Goal: Task Accomplishment & Management: Manage account settings

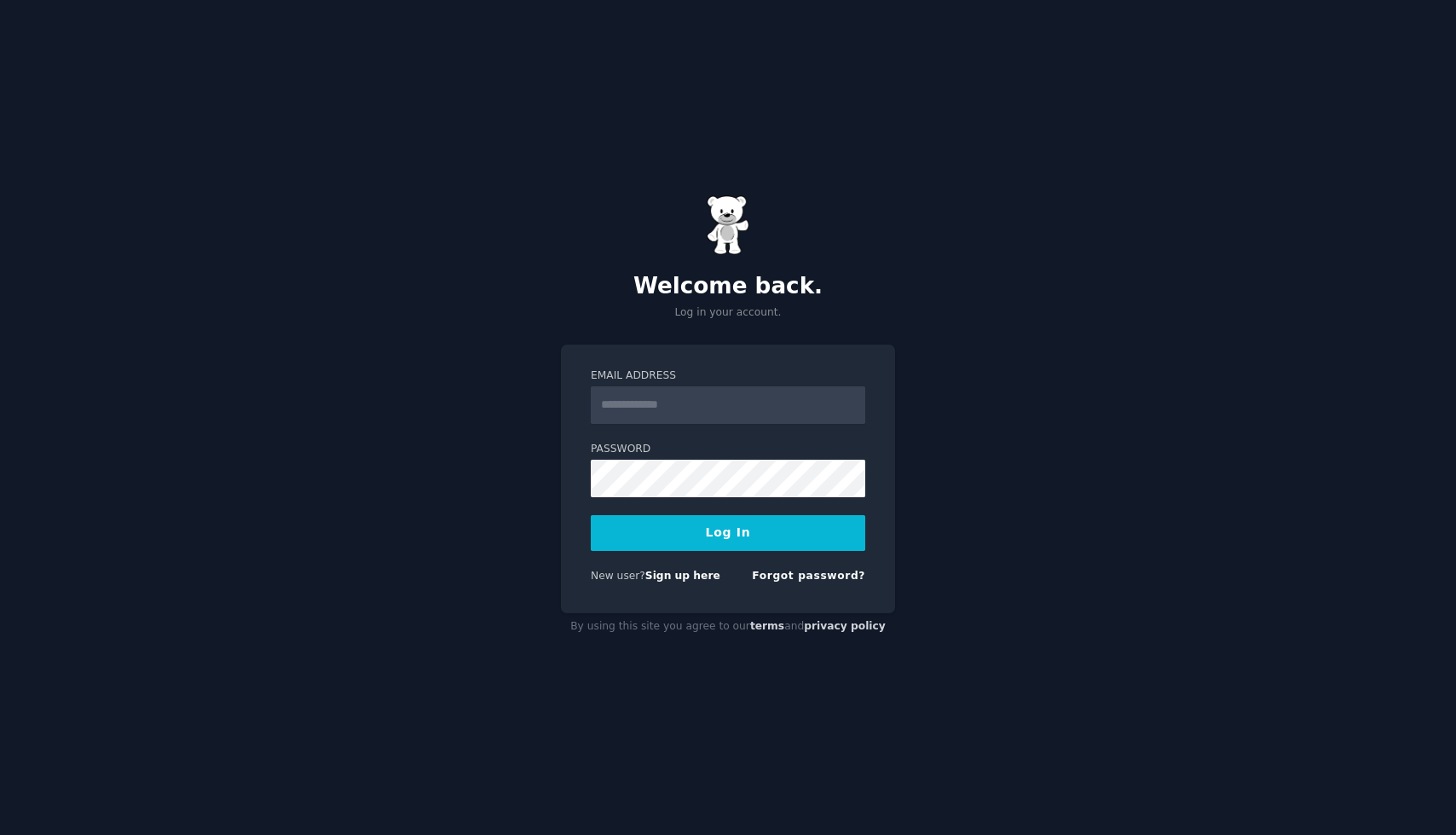
click at [682, 403] on input "Email Address" at bounding box center [728, 405] width 275 height 38
click at [774, 400] on input "Email Address" at bounding box center [728, 405] width 275 height 38
click at [1153, 422] on div "Welcome back. Log in your account. Email Address Password Log In New user? Sign…" at bounding box center [728, 417] width 1456 height 835
click at [815, 402] on input "Email Address" at bounding box center [728, 405] width 275 height 38
type input "**********"
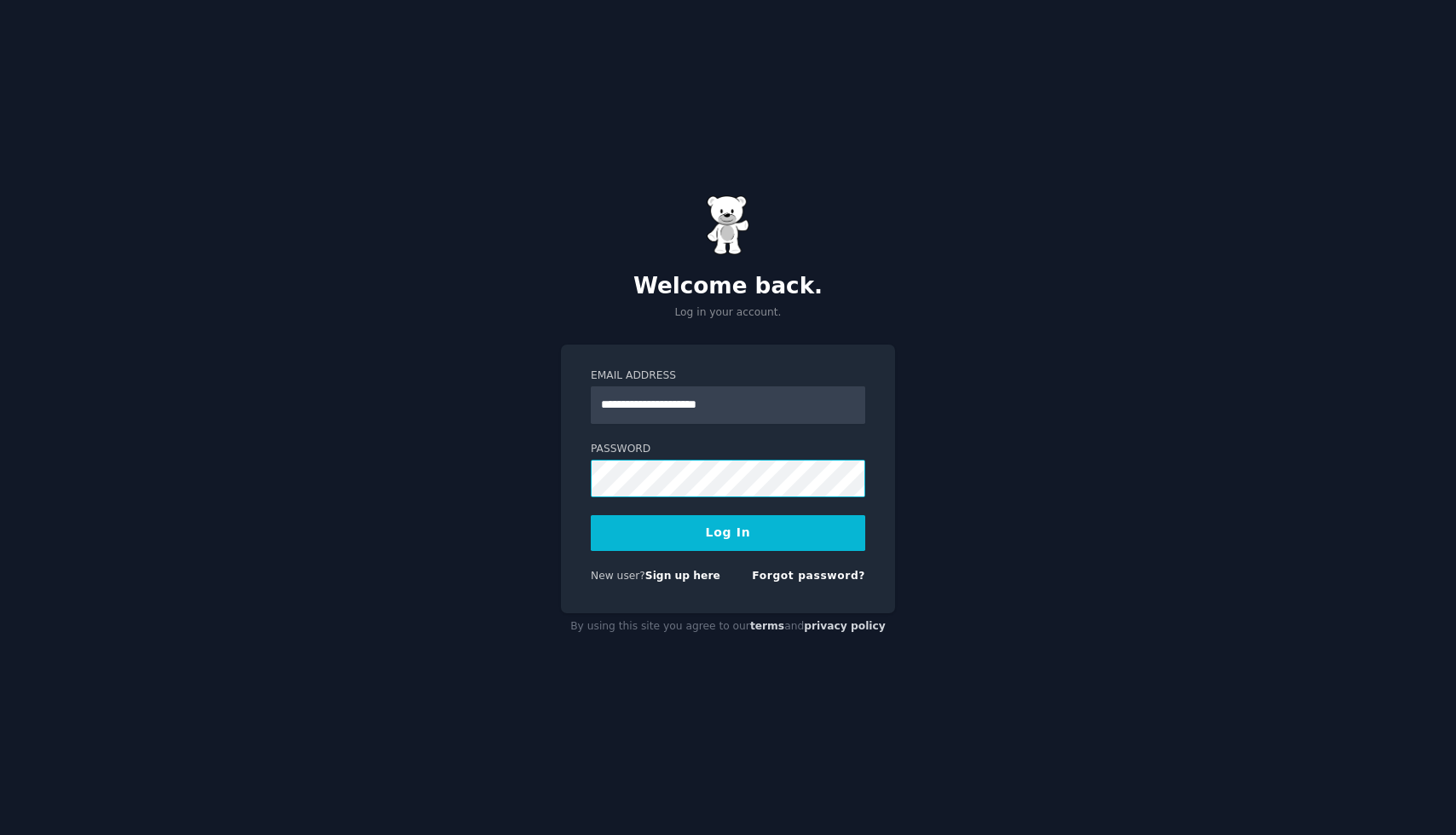
click at [591, 515] on button "Log In" at bounding box center [728, 533] width 275 height 36
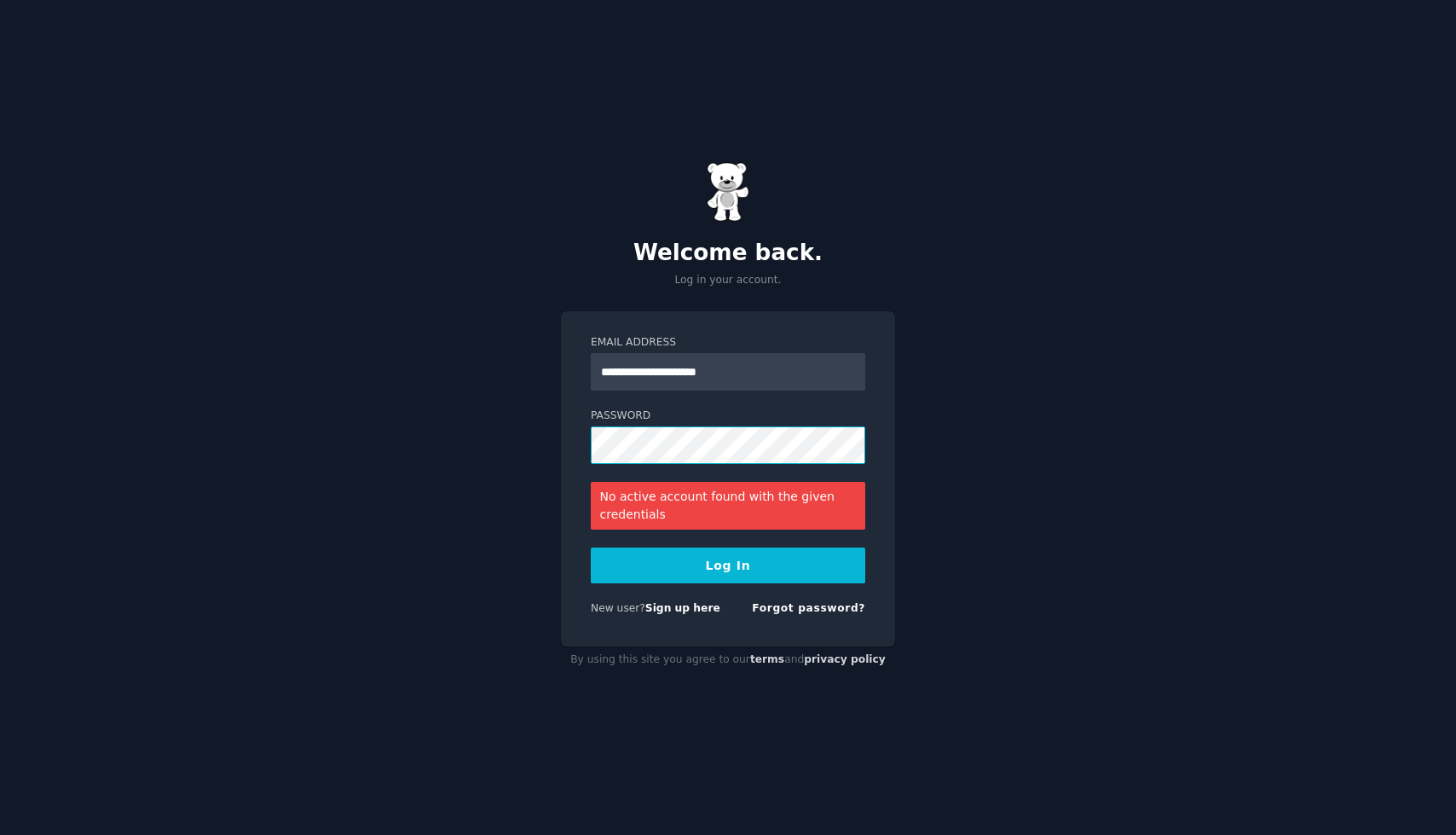
click at [591, 548] on button "Log In" at bounding box center [728, 565] width 275 height 36
click at [0, 834] on otawpekt-nwi-j at bounding box center [0, 835] width 0 height 0
click at [591, 548] on button "Log In" at bounding box center [728, 565] width 275 height 36
click at [815, 608] on link "Forgot password?" at bounding box center [809, 608] width 113 height 12
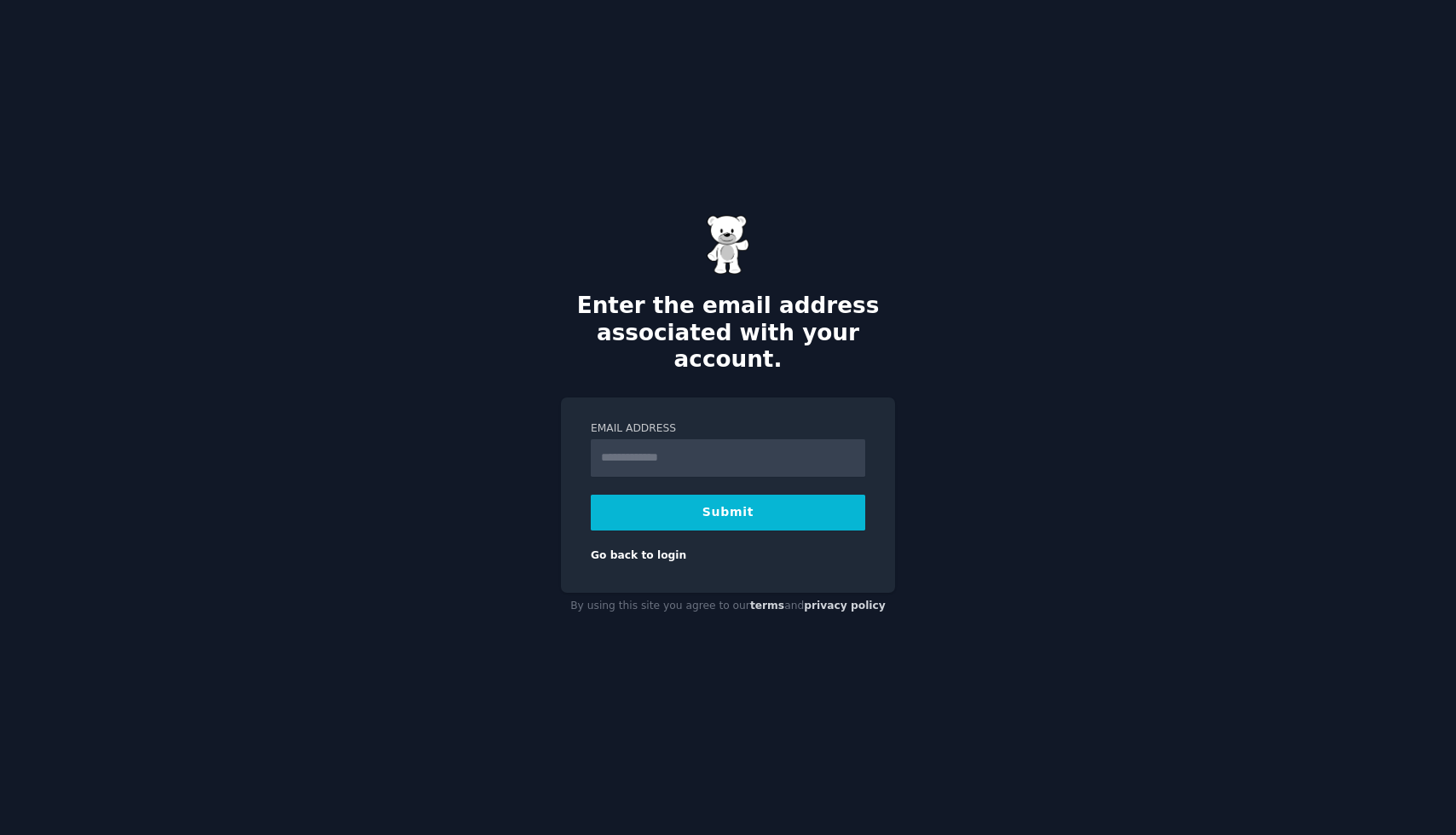
click at [626, 449] on input "Email Address" at bounding box center [728, 458] width 275 height 38
type input "**********"
click at [692, 506] on button "Submit" at bounding box center [728, 513] width 275 height 36
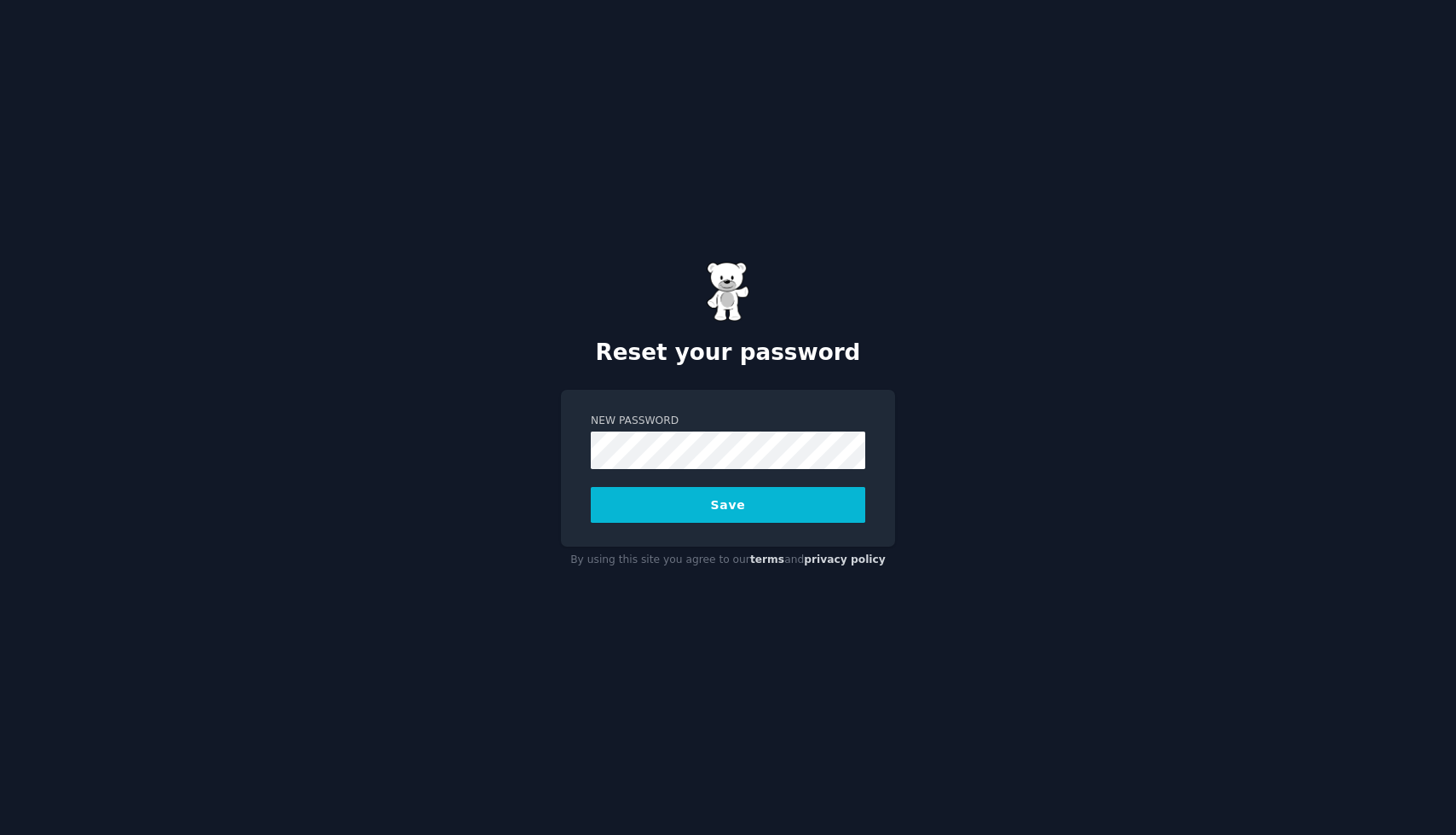
click at [676, 503] on button "Save" at bounding box center [728, 505] width 275 height 36
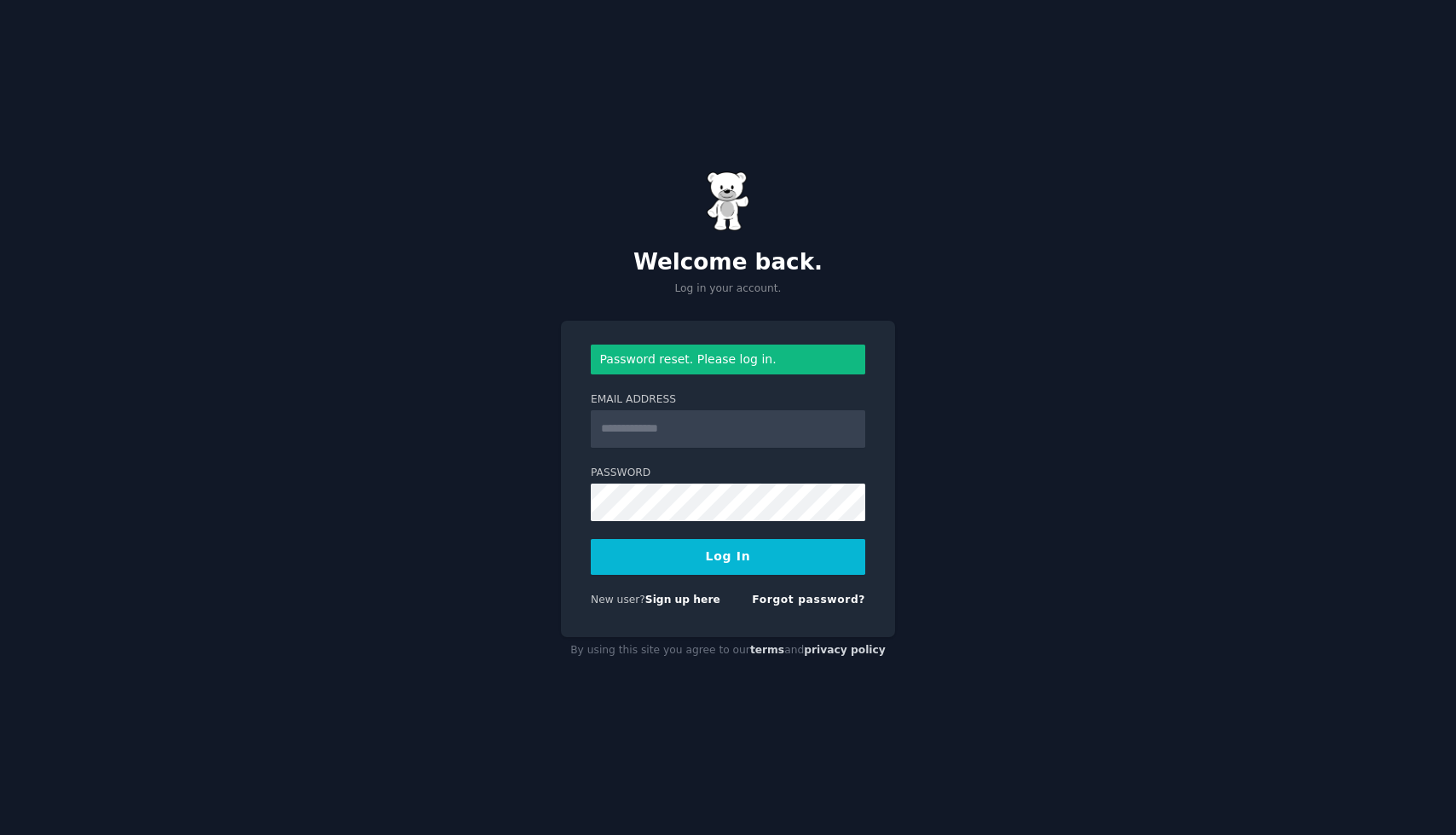
click at [692, 419] on input "Email Address" at bounding box center [728, 429] width 275 height 38
click at [691, 438] on input "Email Address" at bounding box center [728, 429] width 275 height 38
type input "**********"
click at [698, 567] on button "Log In" at bounding box center [728, 557] width 275 height 36
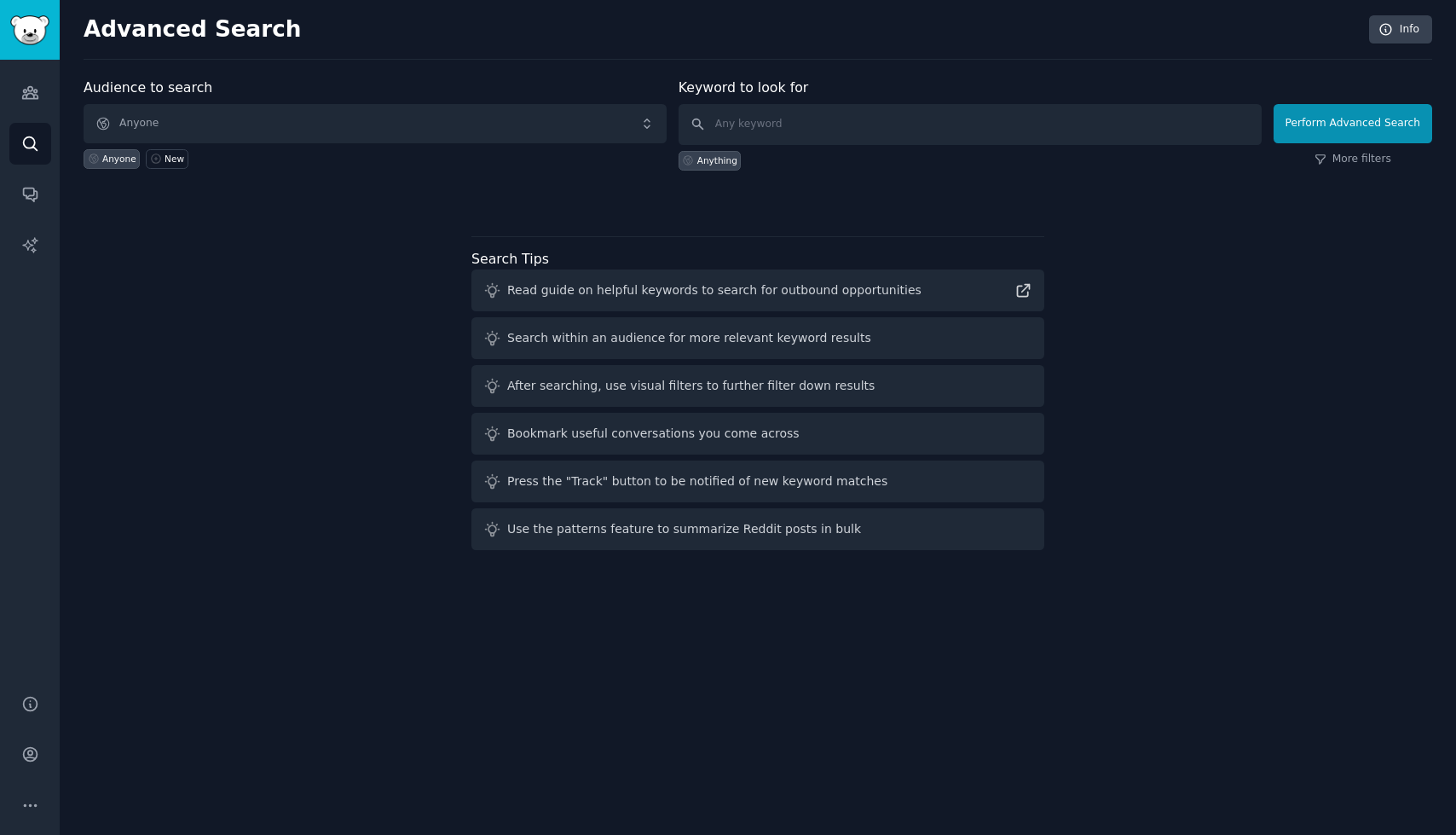
click at [258, 223] on div "Audience to search Anyone Anyone New Keyword to look for Anything Perform Advan…" at bounding box center [757, 317] width 1349 height 479
click at [29, 88] on icon "Sidebar" at bounding box center [30, 92] width 18 height 18
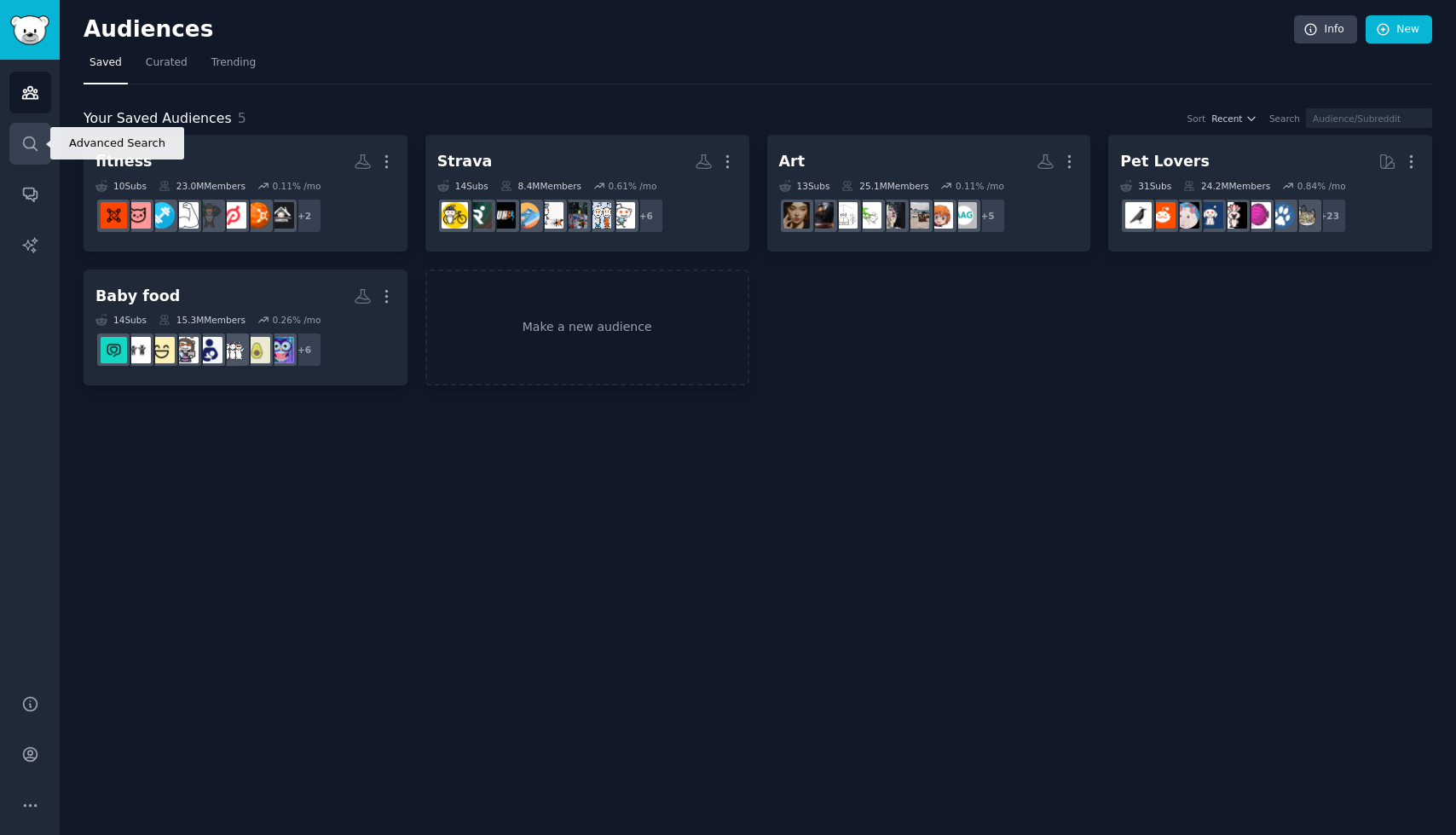
click at [24, 156] on link "Search" at bounding box center [30, 143] width 42 height 42
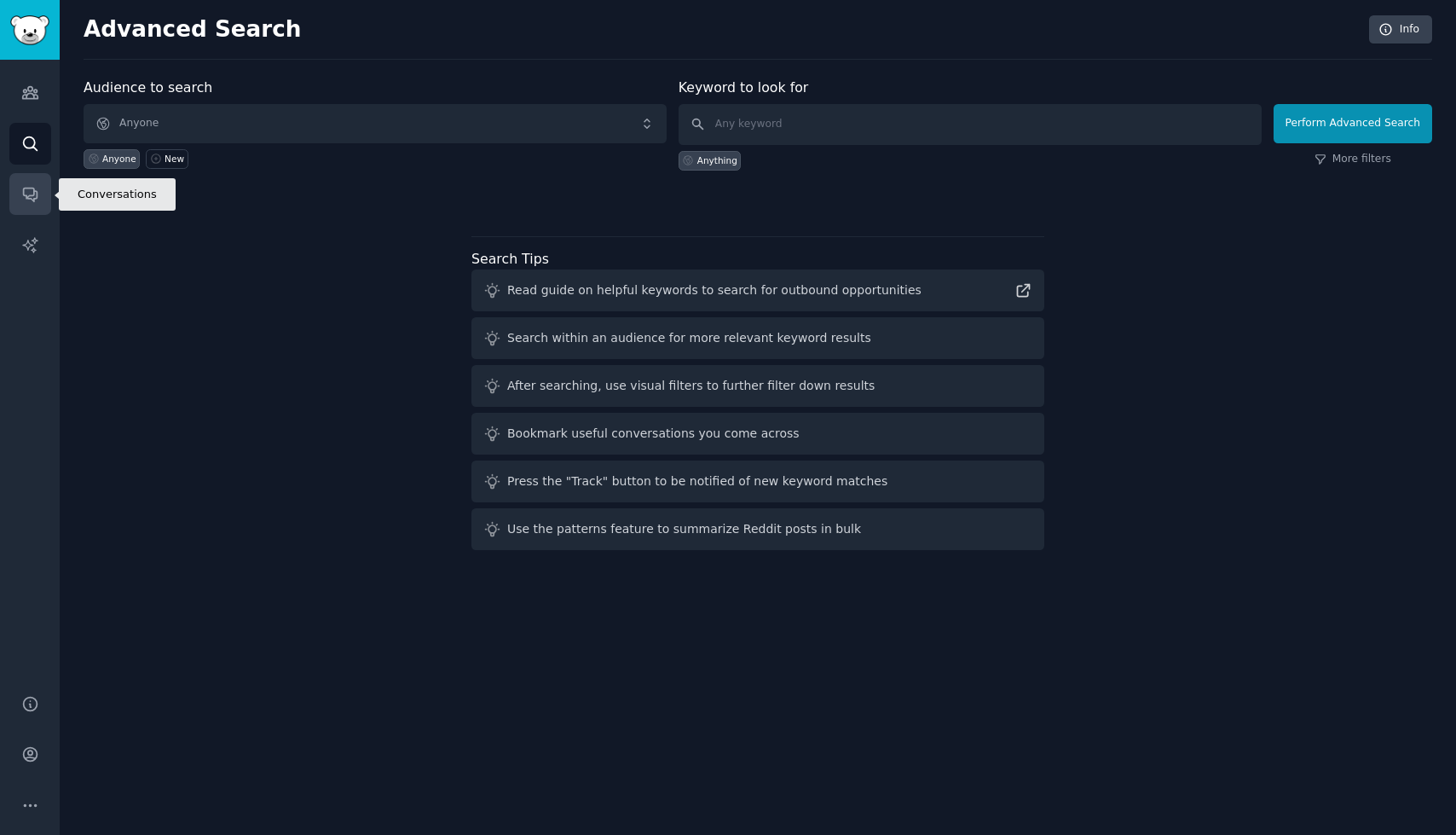
click at [26, 206] on link "Conversations" at bounding box center [30, 194] width 42 height 42
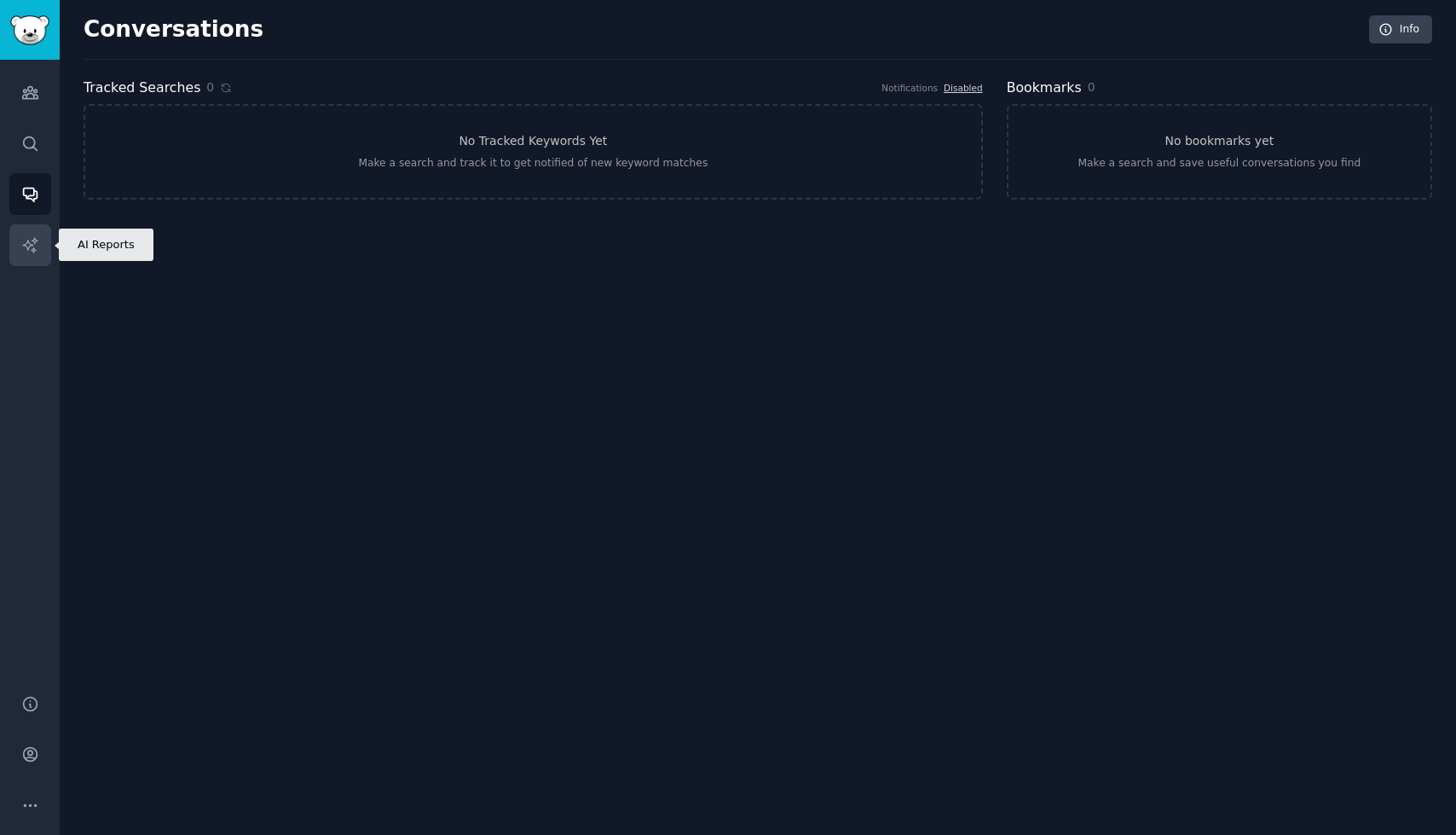
click at [27, 249] on icon "Sidebar" at bounding box center [29, 244] width 15 height 14
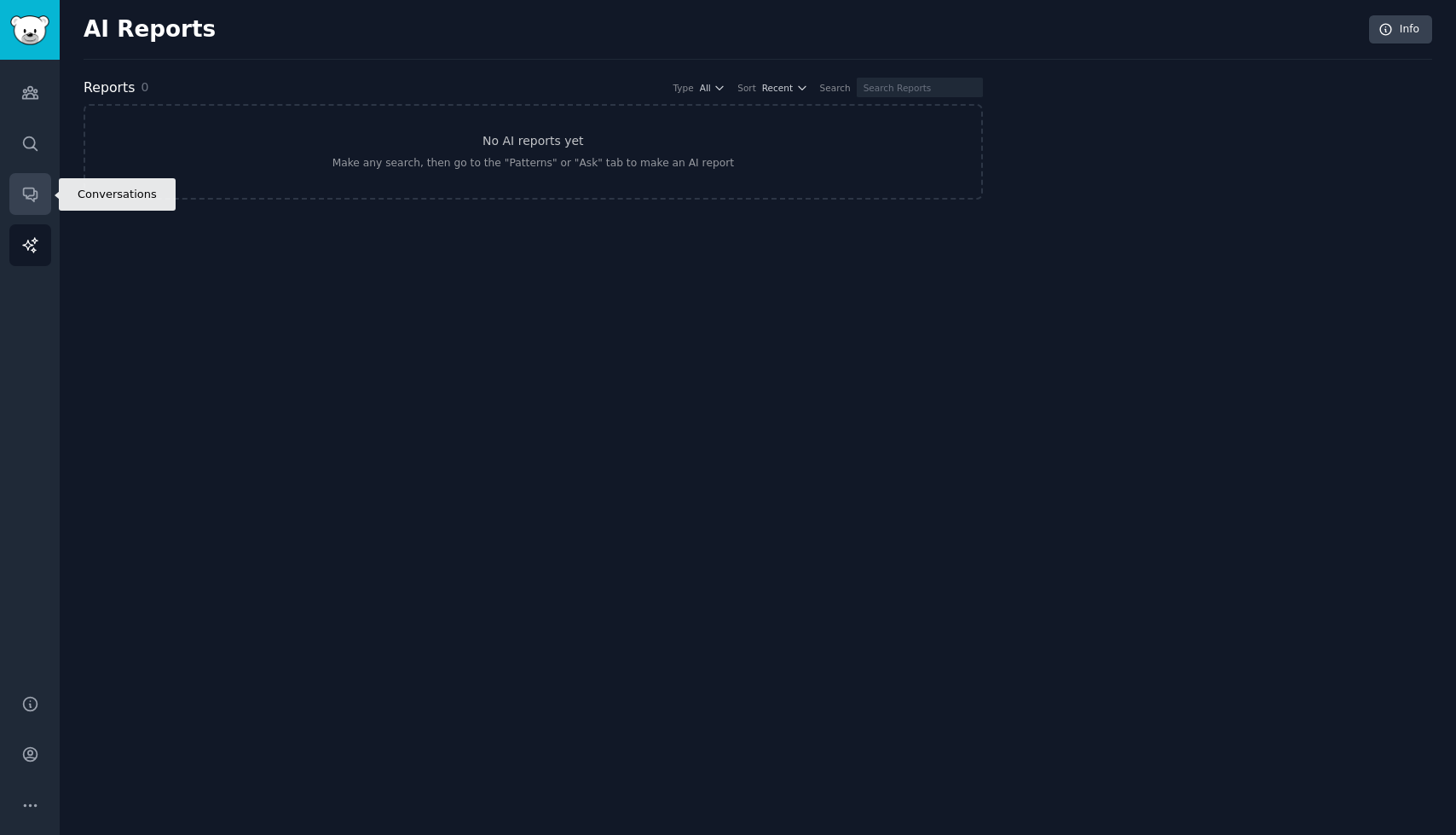
click at [28, 203] on link "Conversations" at bounding box center [30, 194] width 42 height 42
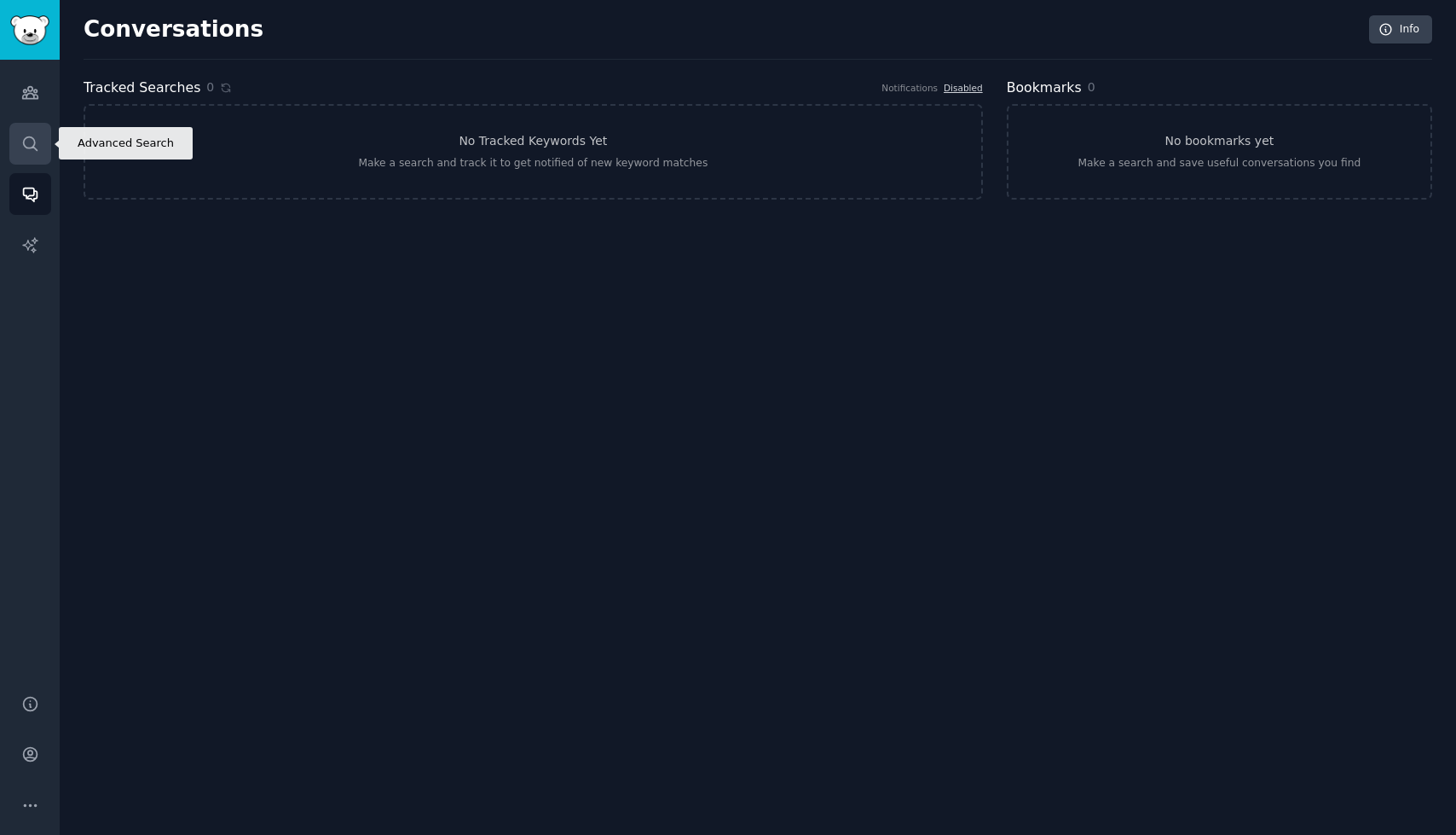
click at [29, 154] on link "Search" at bounding box center [30, 143] width 42 height 42
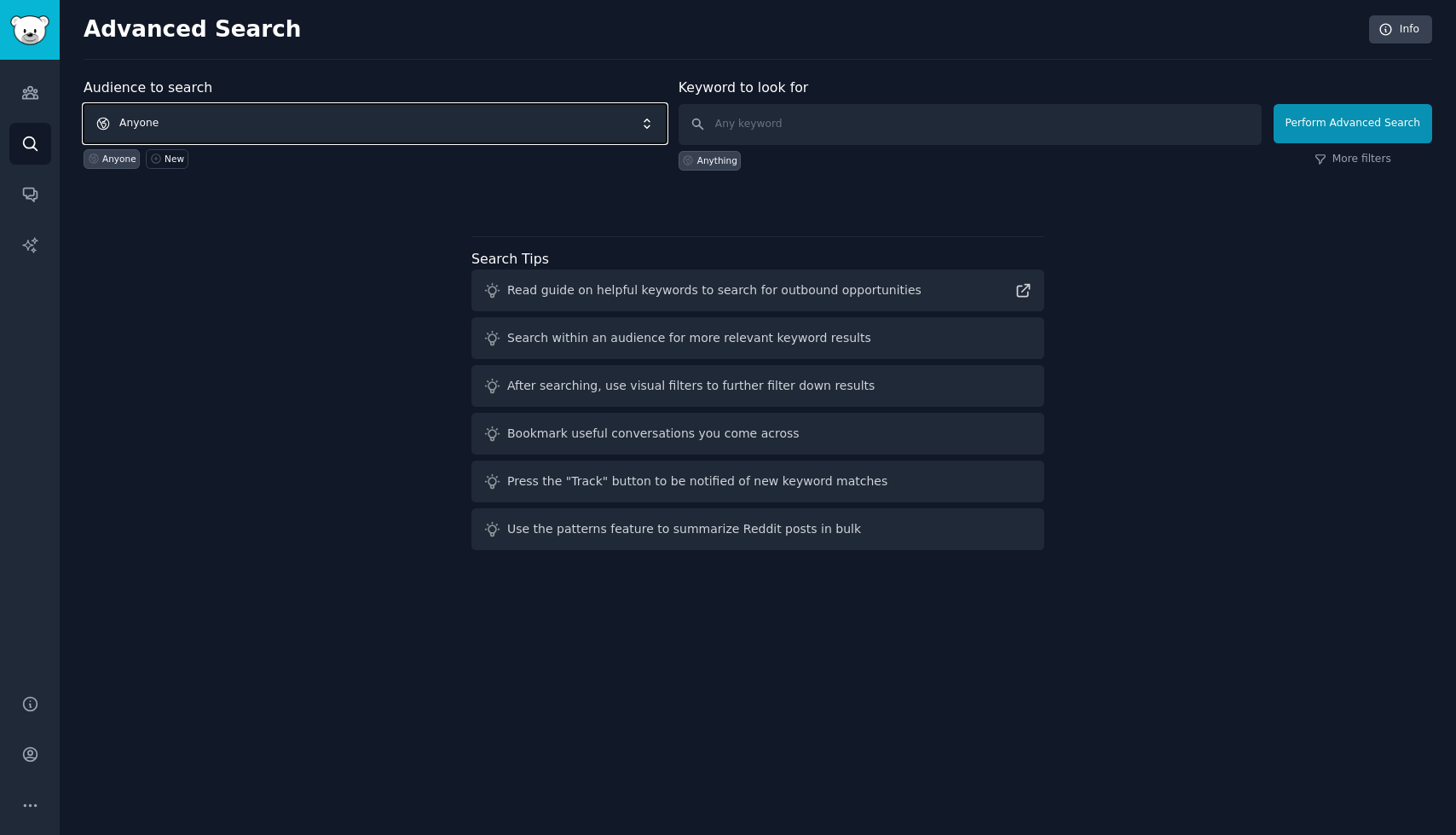
click at [371, 120] on span "Anyone" at bounding box center [375, 124] width 583 height 39
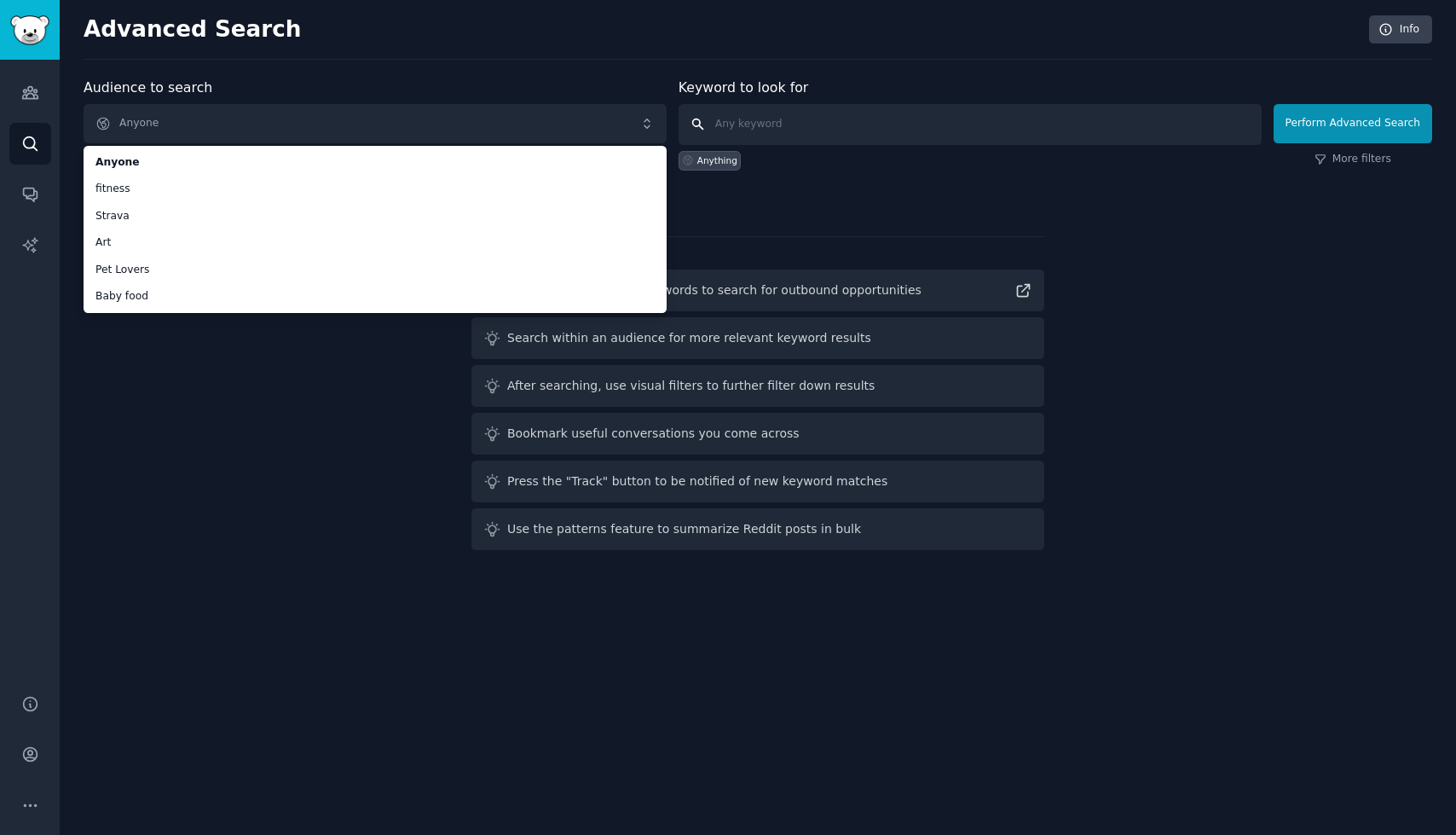
click at [863, 133] on input "text" at bounding box center [971, 125] width 583 height 41
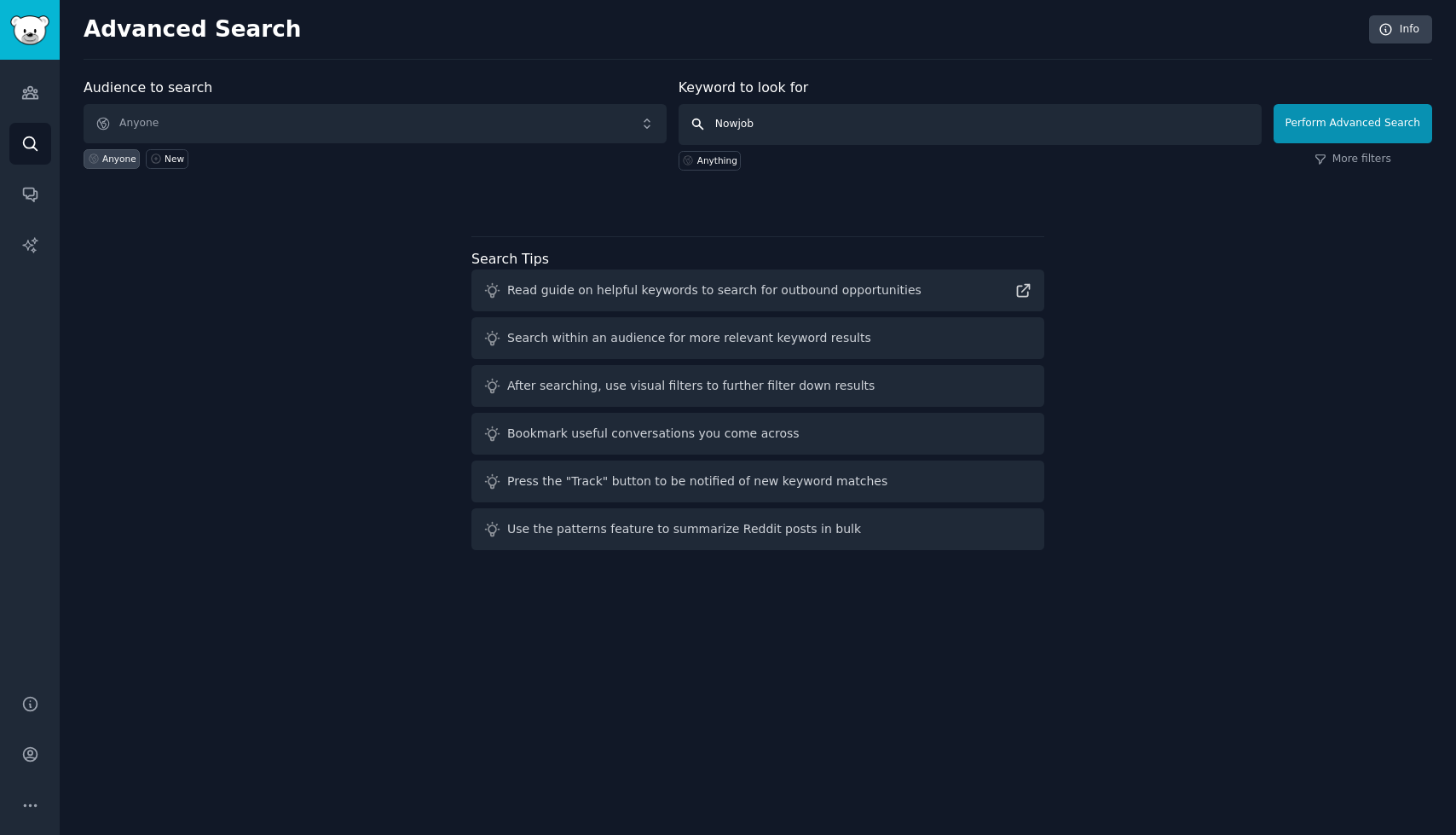
type input "Nowjobs"
click button "Perform Advanced Search" at bounding box center [1353, 124] width 159 height 39
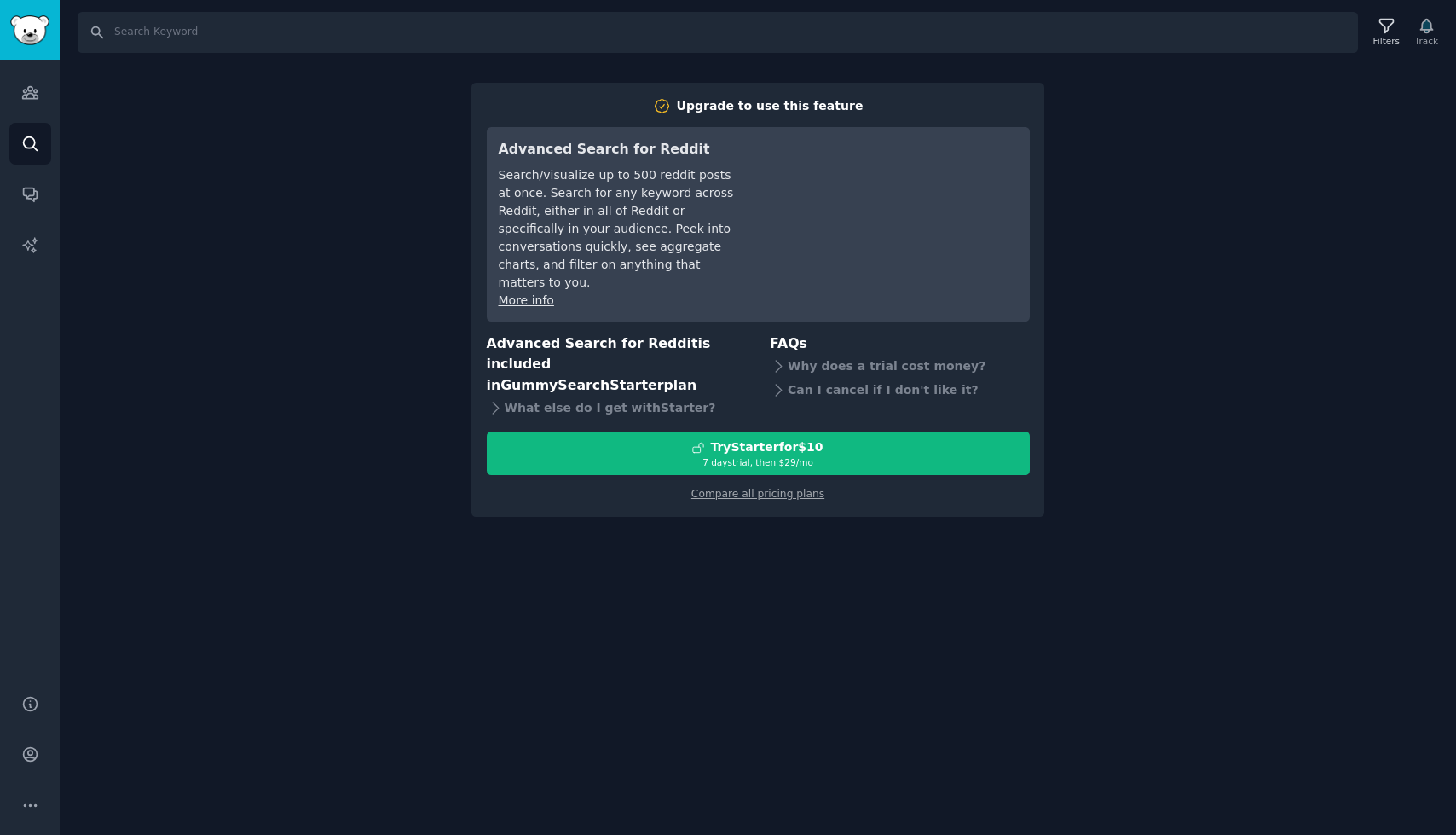
click at [533, 579] on div "Search Filters Track Upgrade to use this feature Advanced Search for Reddit Sea…" at bounding box center [757, 417] width 1396 height 835
click at [18, 96] on link "Audiences" at bounding box center [30, 92] width 42 height 42
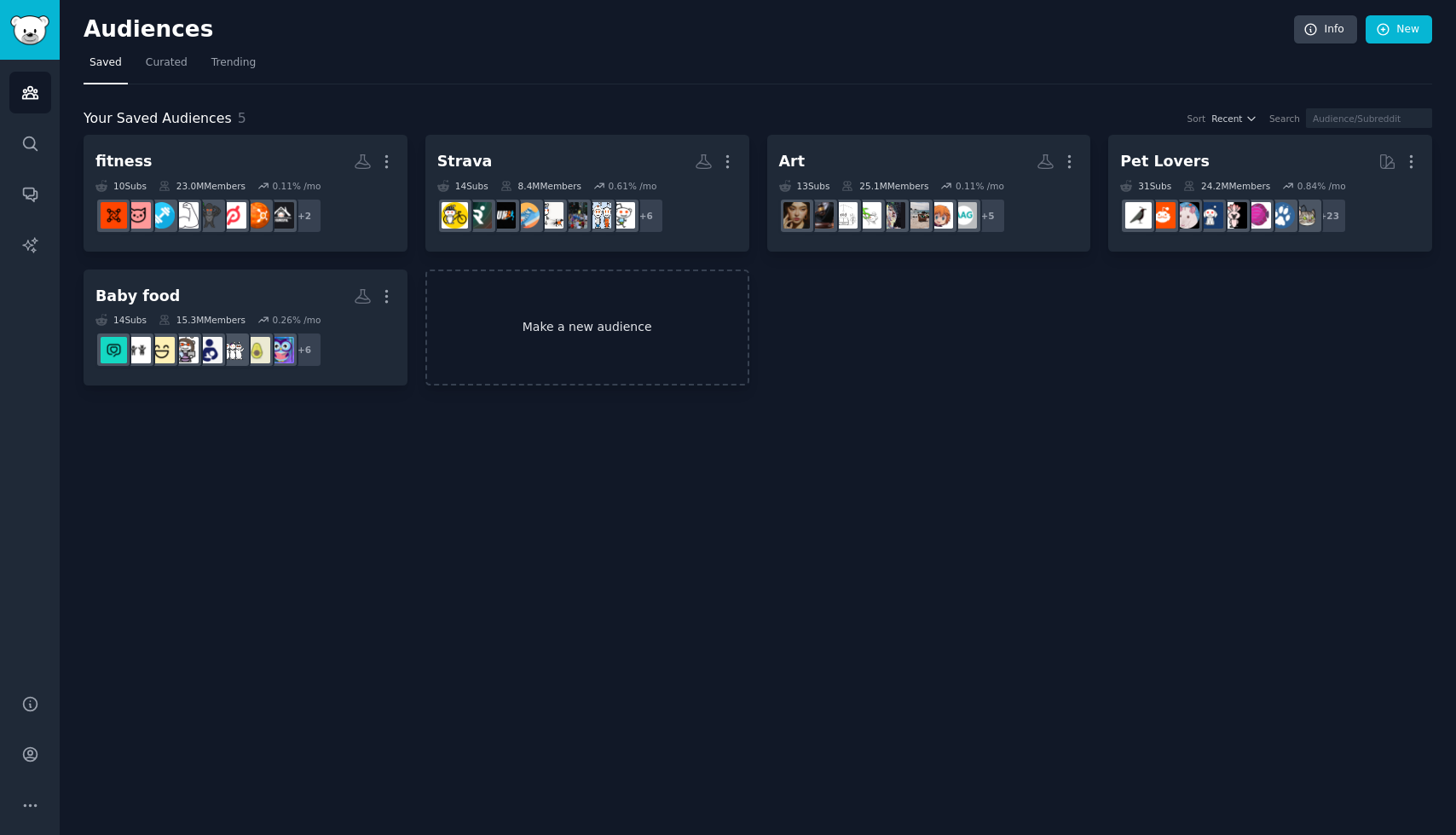
click at [562, 345] on link "Make a new audience" at bounding box center [588, 328] width 324 height 117
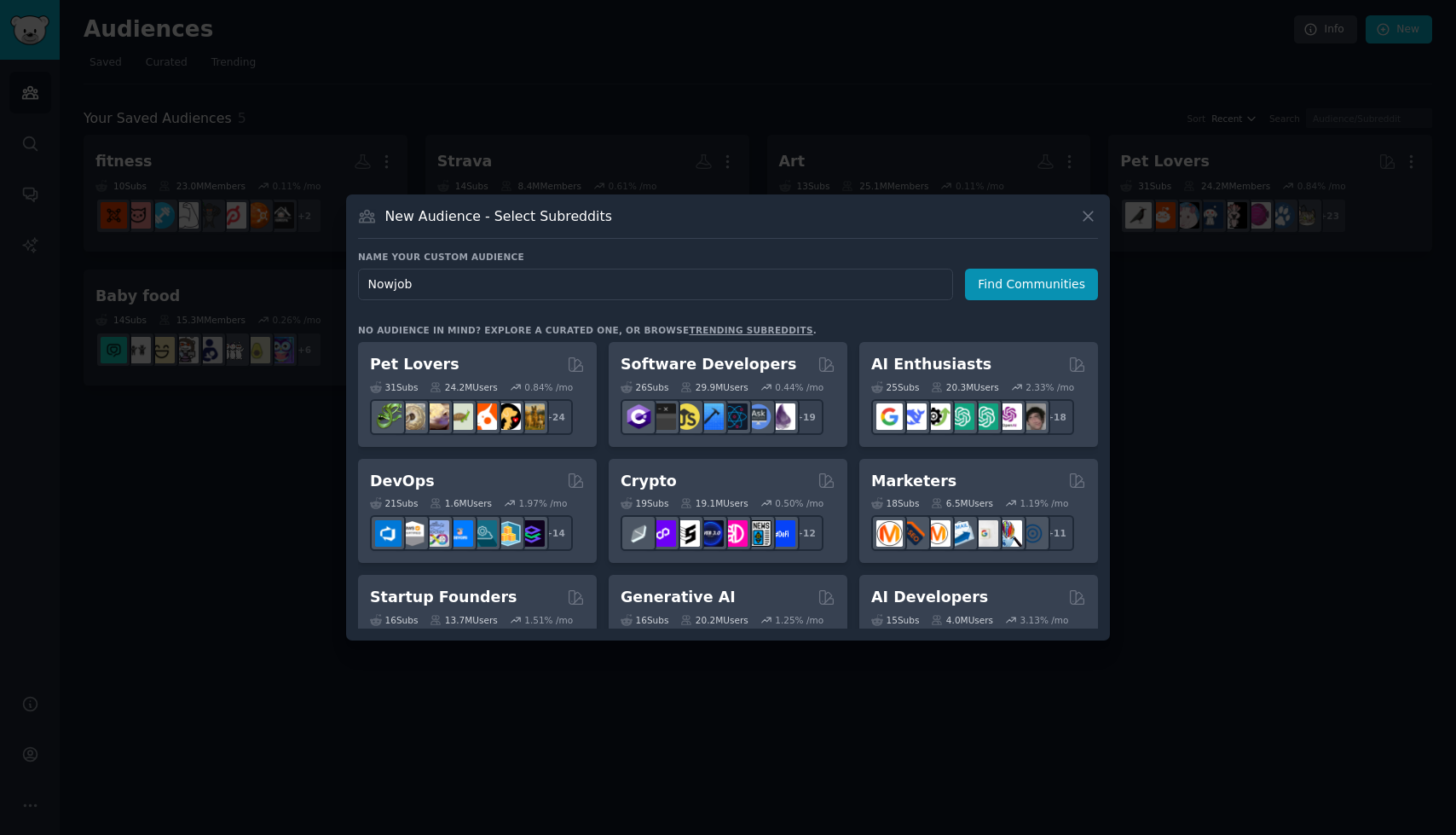
type input "Nowjobs"
click button "Find Communities" at bounding box center [1032, 284] width 133 height 32
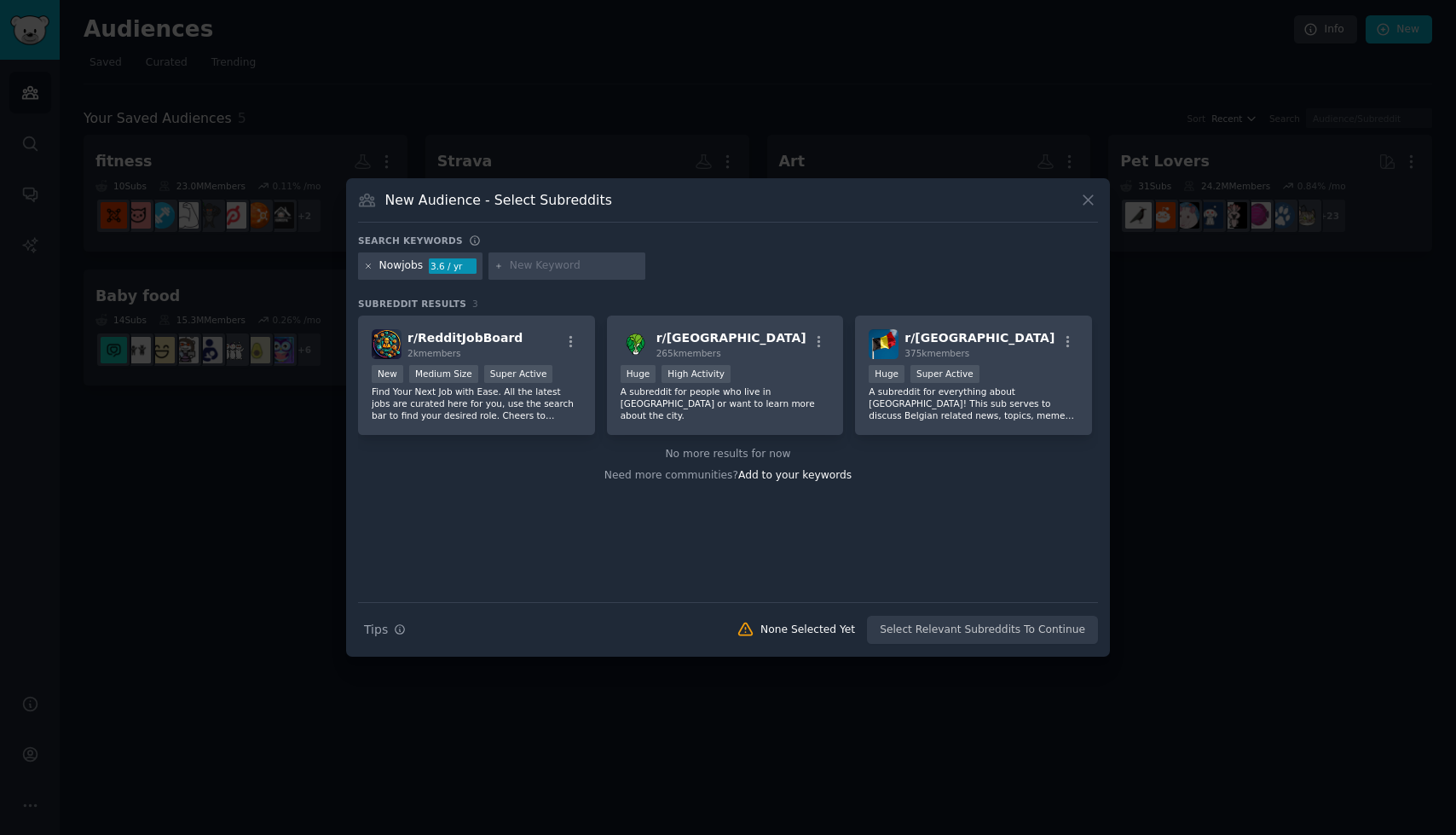
click at [368, 269] on icon at bounding box center [368, 266] width 9 height 9
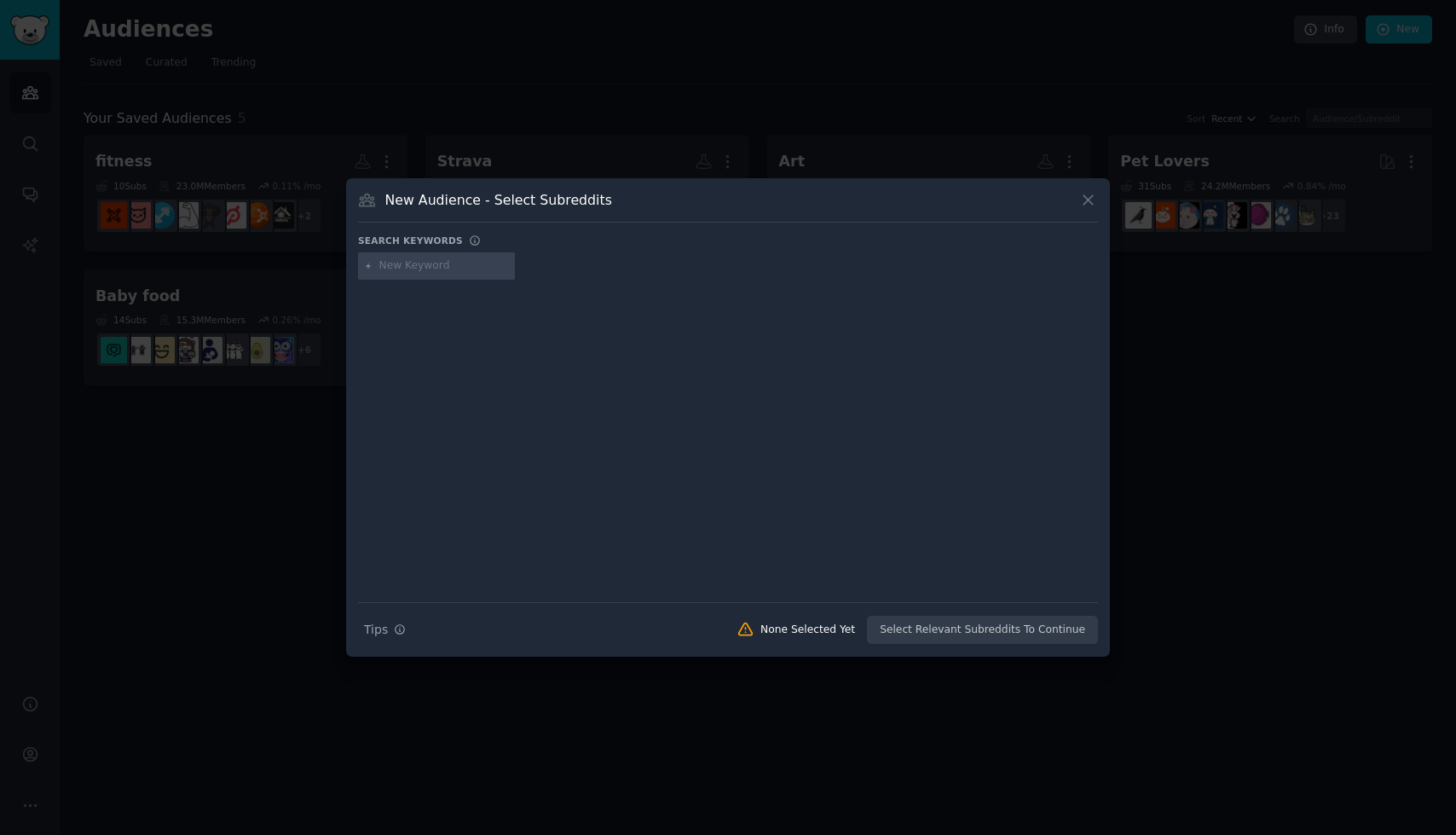
click at [386, 269] on input "text" at bounding box center [444, 266] width 130 height 15
type input "N"
type input "H"
type input "Flexjob"
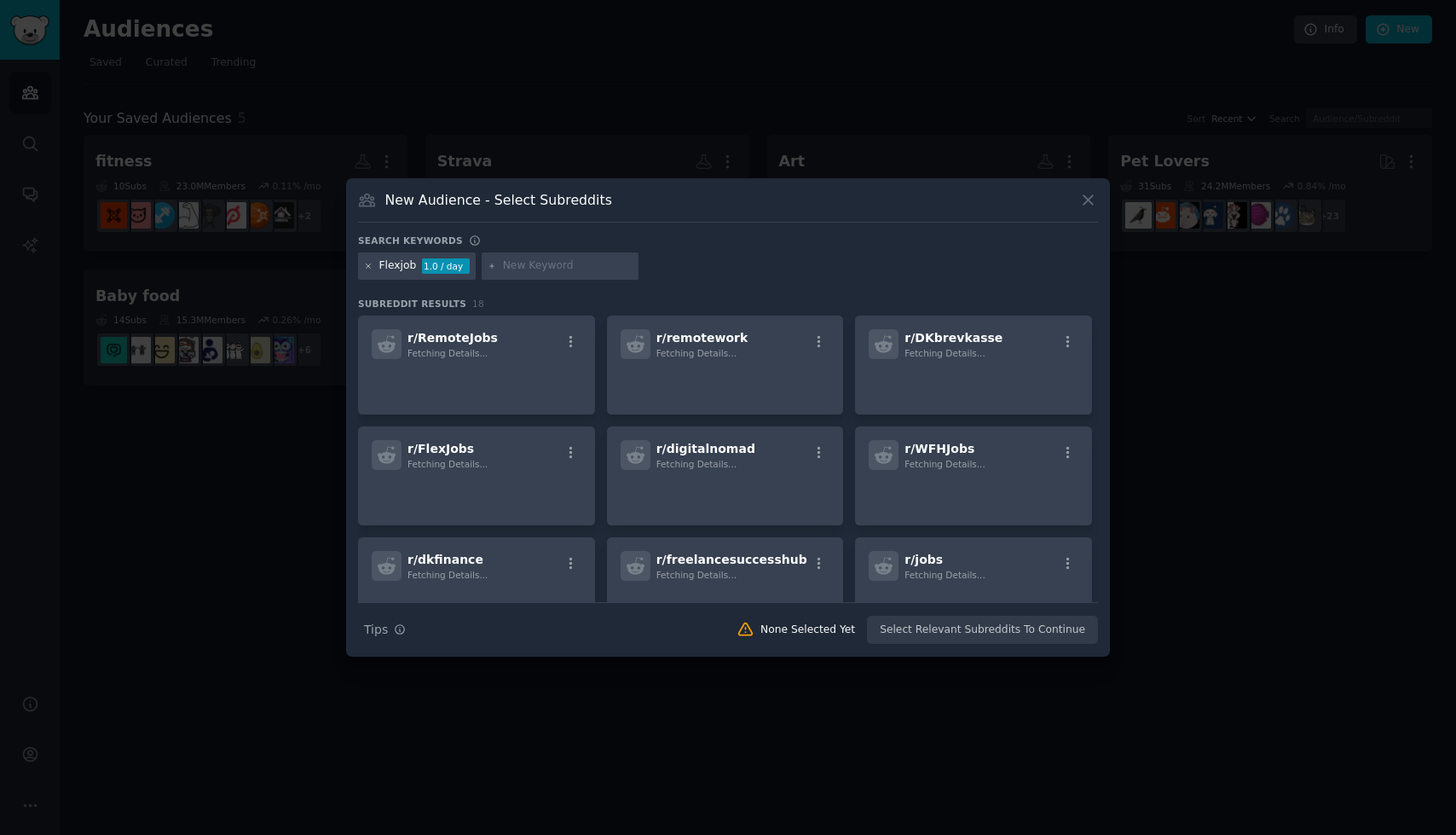
click at [366, 267] on icon at bounding box center [368, 266] width 9 height 9
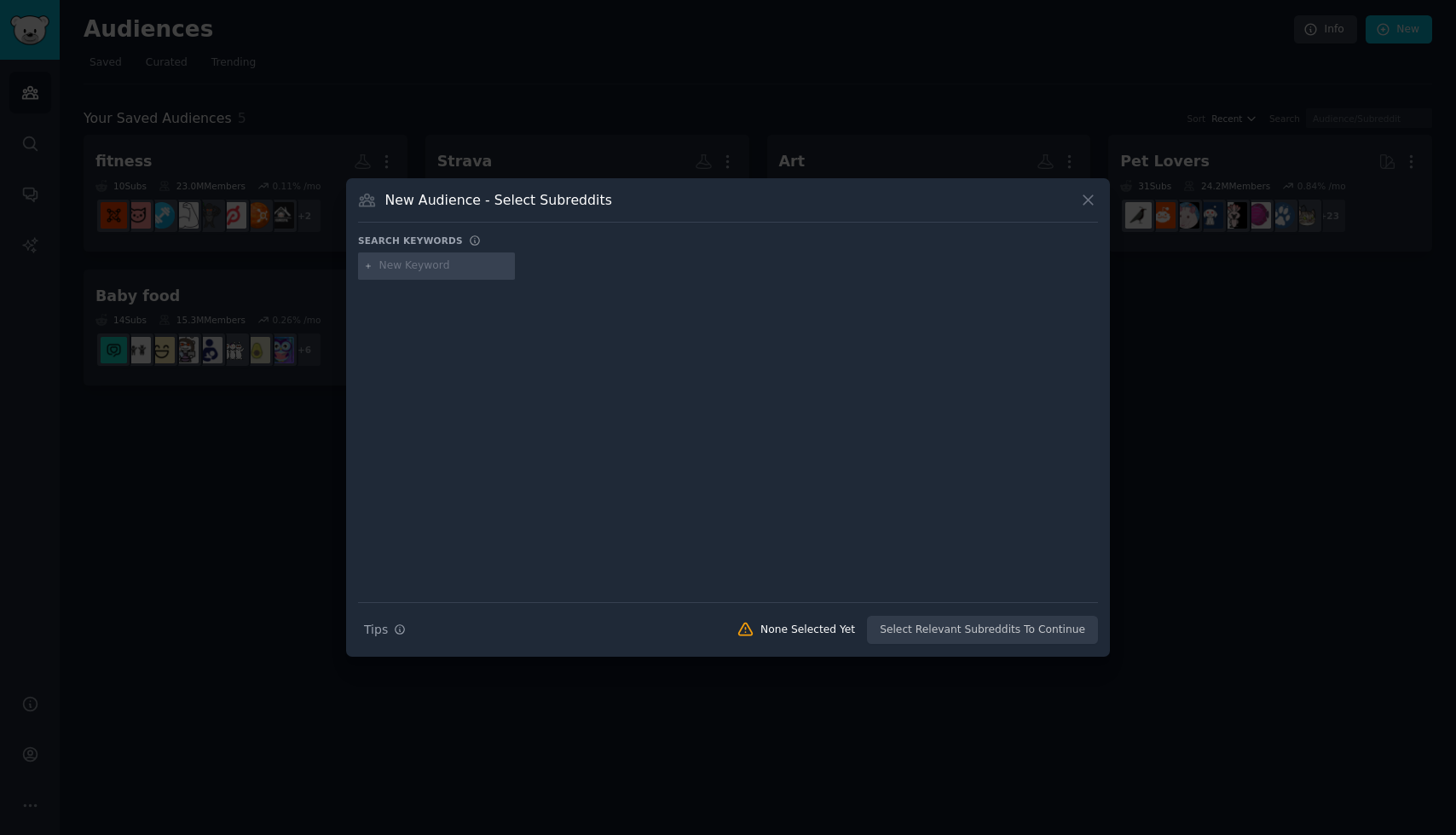
click at [391, 267] on input "text" at bounding box center [444, 266] width 130 height 15
type input "Flexi"
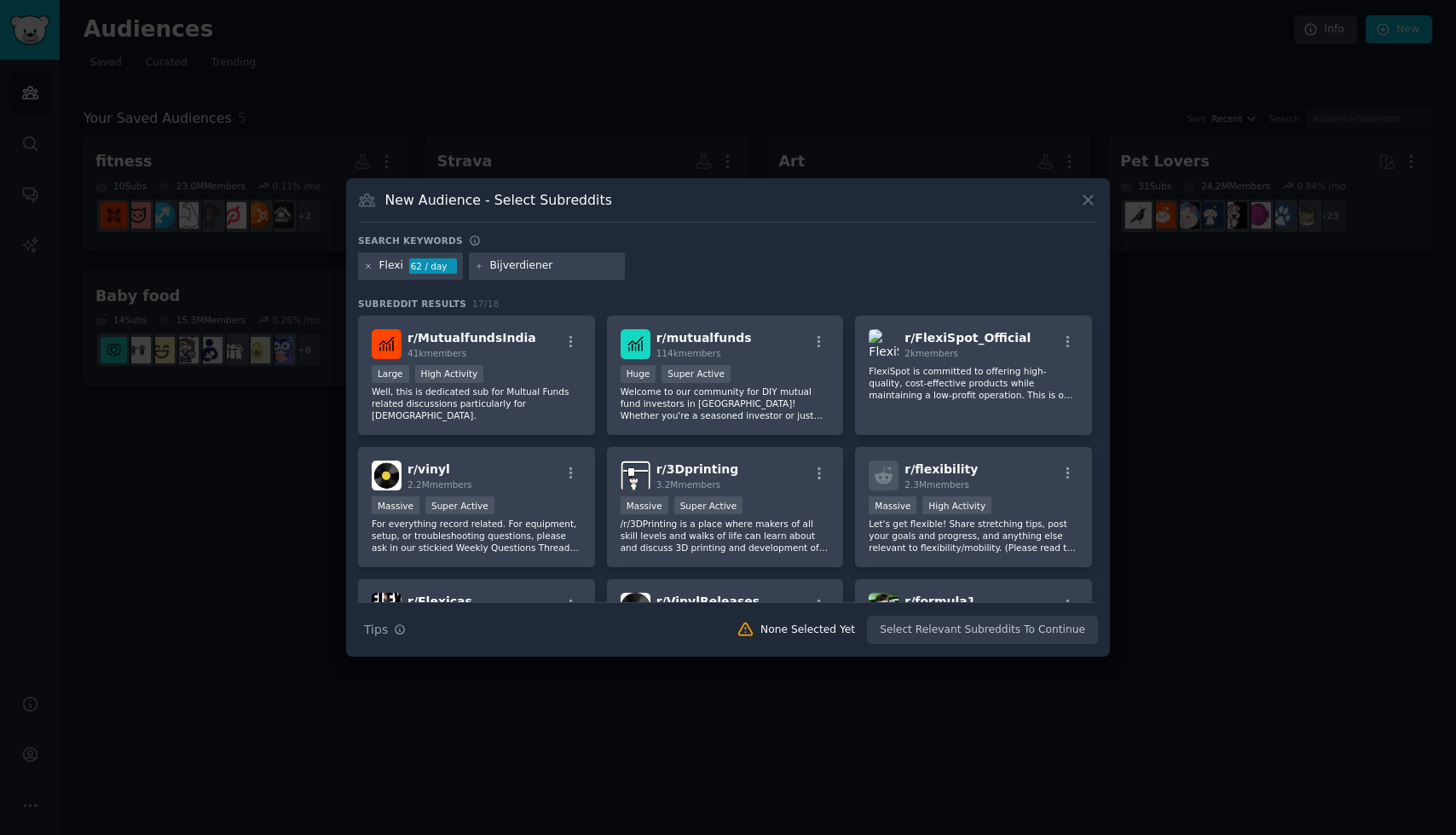
type input "Bijverdiener"
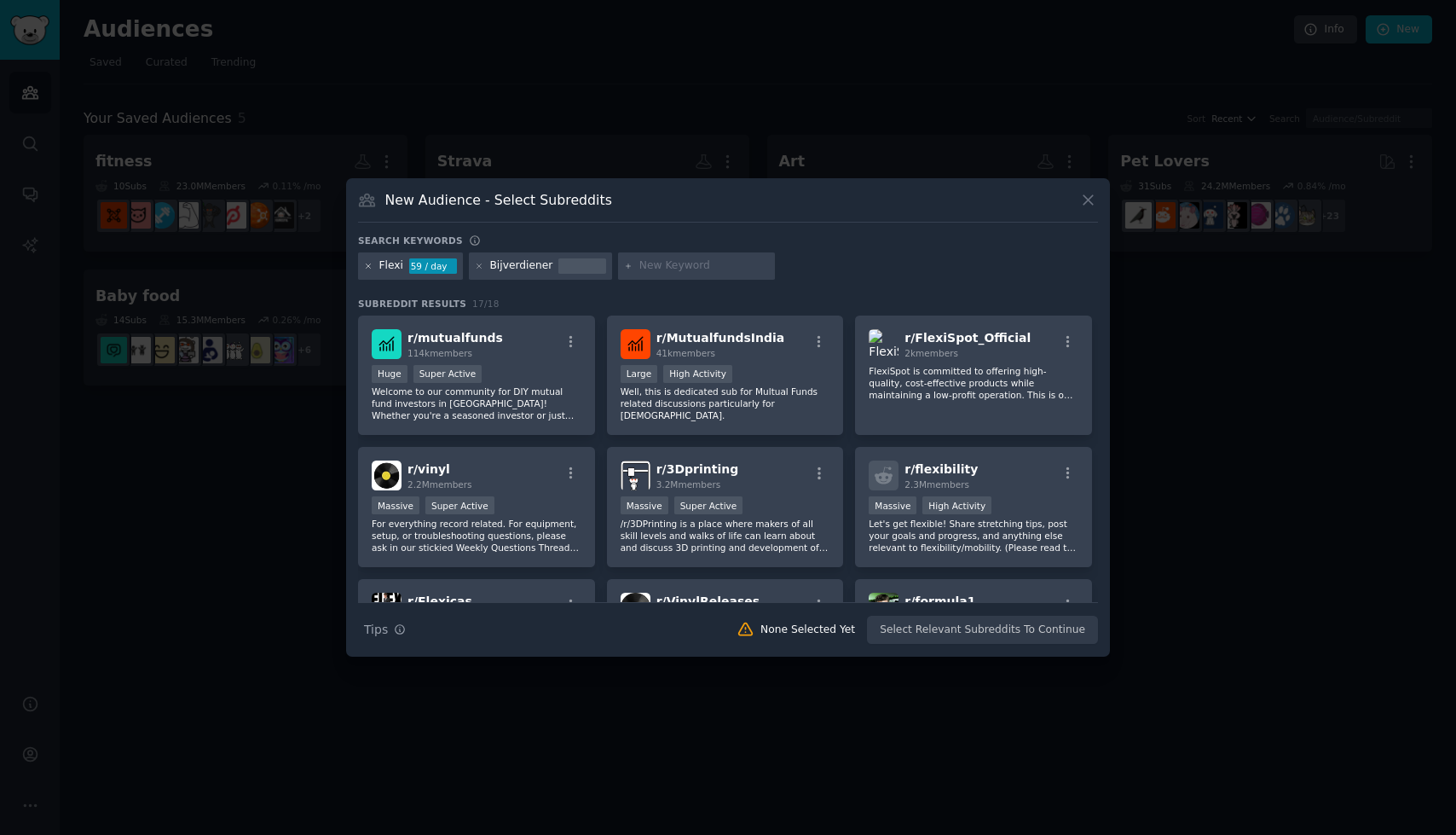
click at [365, 268] on icon at bounding box center [368, 266] width 9 height 9
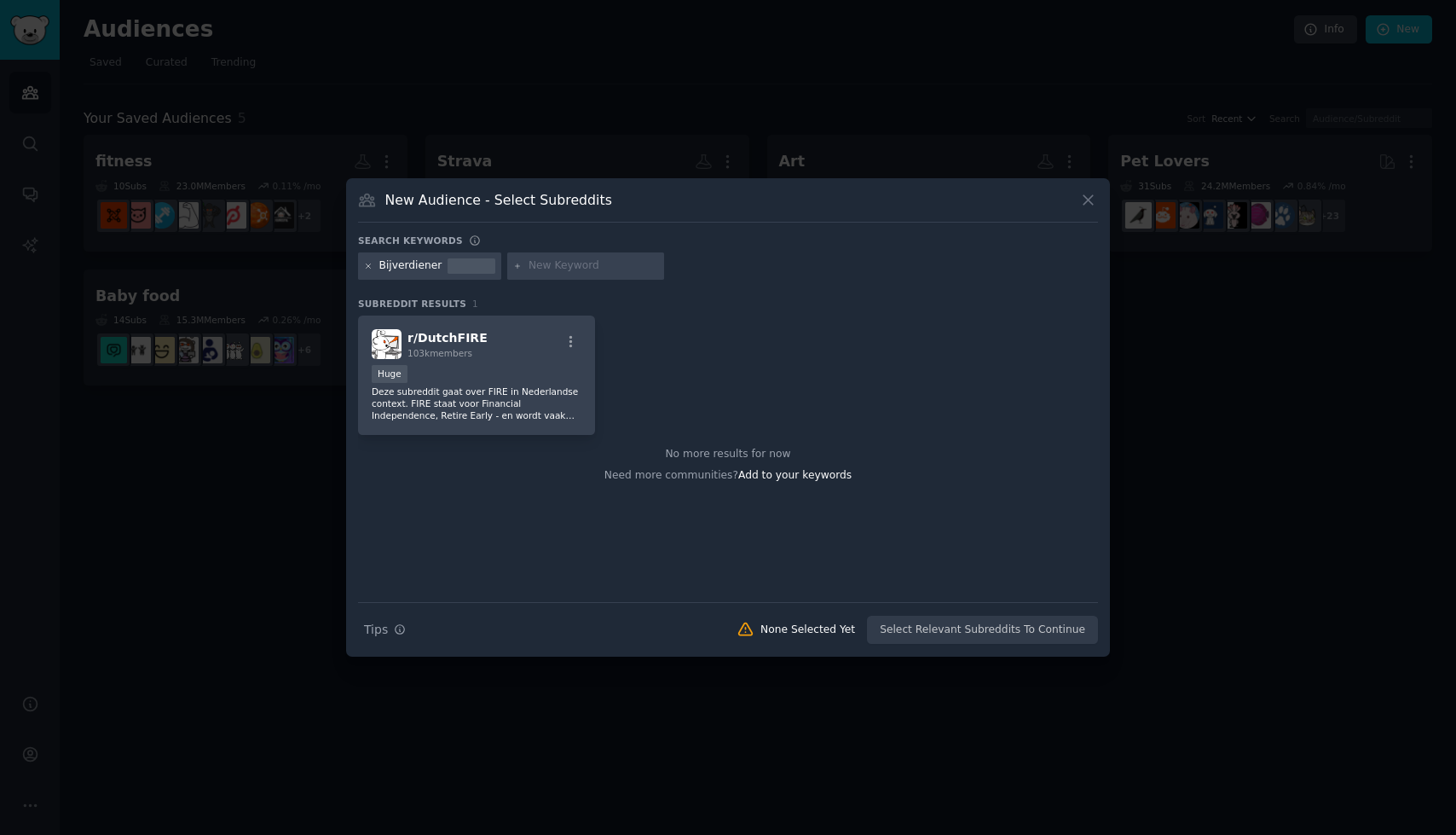
click at [369, 266] on icon at bounding box center [368, 265] width 4 height 4
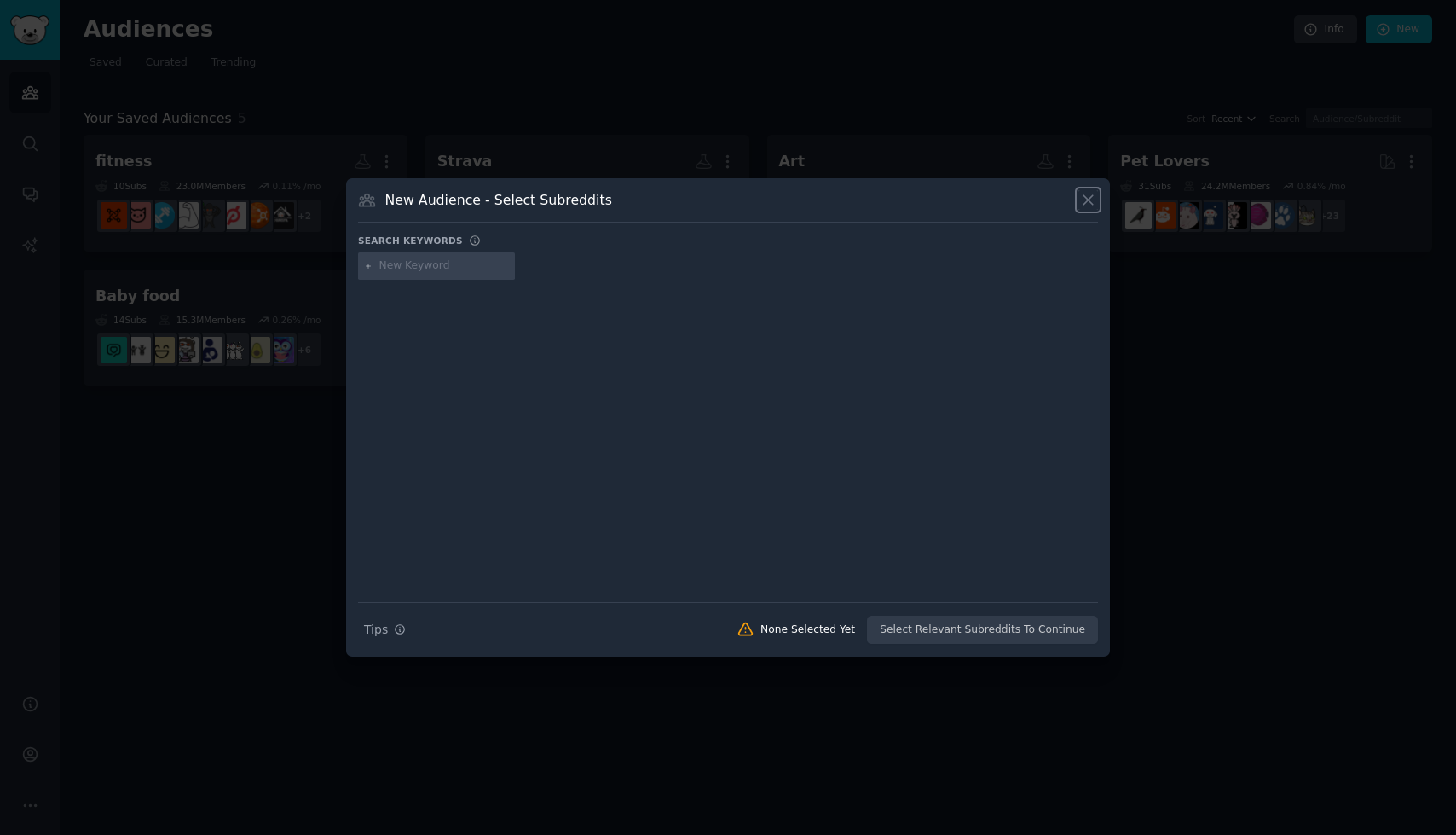
click at [1086, 204] on icon at bounding box center [1088, 200] width 18 height 18
